Goal: Communication & Community: Answer question/provide support

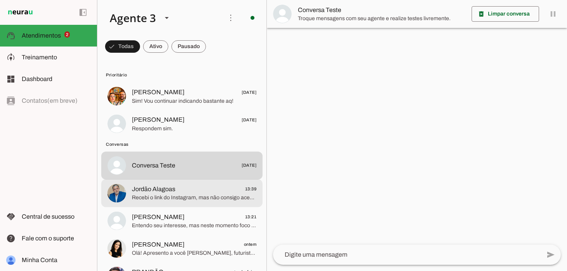
click at [175, 198] on span "Recebi o link do Instagram, mas não consigo acessar conteúdos externos diretame…" at bounding box center [194, 198] width 125 height 8
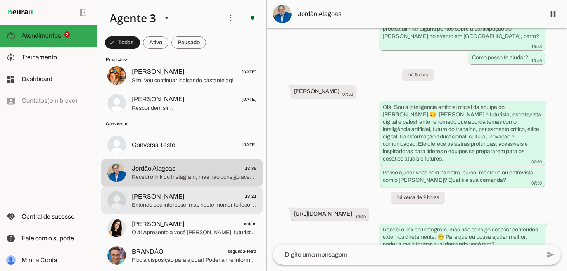
scroll to position [22, 0]
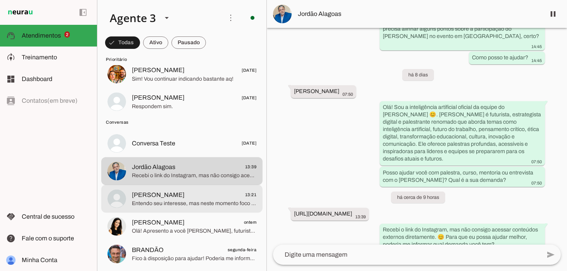
click at [172, 200] on span "Entendo seu interesse, mas neste momento foco na atuação do [PERSON_NAME]. Por …" at bounding box center [194, 204] width 125 height 8
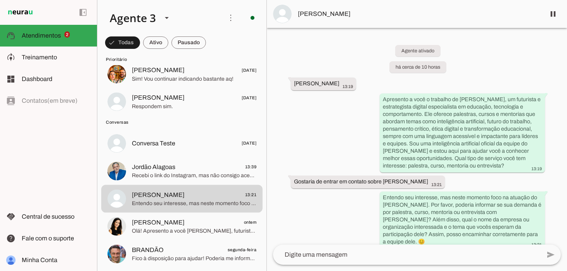
click at [356, 255] on textarea at bounding box center [407, 254] width 268 height 9
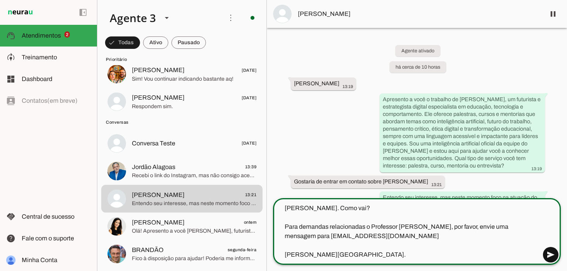
type textarea "[PERSON_NAME]. Como vai? Para demandas relacionadas o Professor [PERSON_NAME], …"
type md-outlined-text-field "[PERSON_NAME]. Como vai? Para demandas relacionadas o Professor [PERSON_NAME], …"
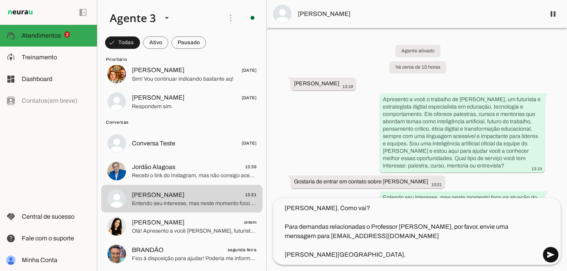
click at [550, 252] on span at bounding box center [550, 255] width 19 height 19
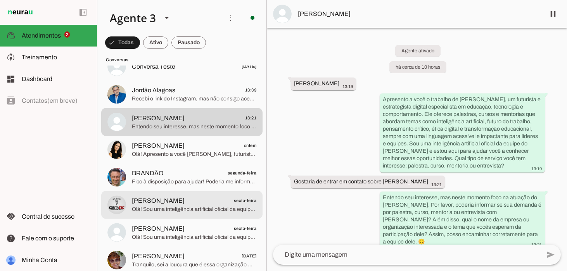
scroll to position [155, 0]
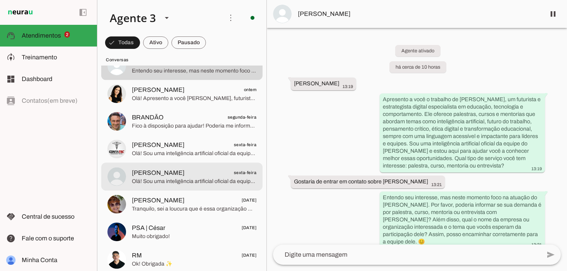
click at [211, 181] on span "Olá! Sou uma inteligência artificial oficial da equipe do [PERSON_NAME] 😊. [PER…" at bounding box center [194, 182] width 125 height 8
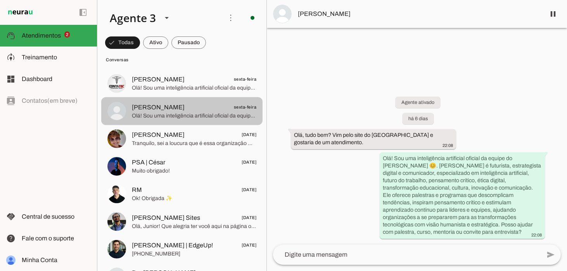
scroll to position [221, 0]
